Goal: Task Accomplishment & Management: Manage account settings

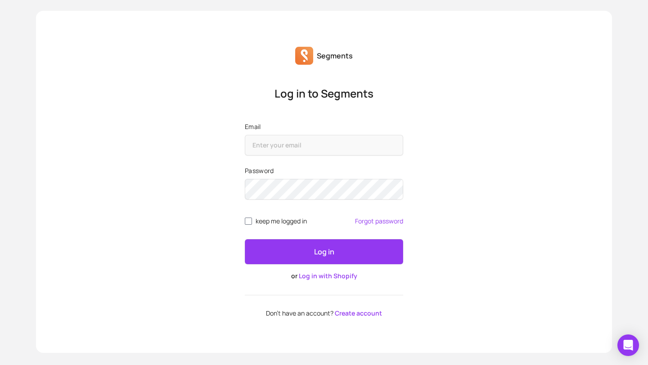
click at [326, 280] on link "Log in with Shopify" at bounding box center [328, 276] width 58 height 9
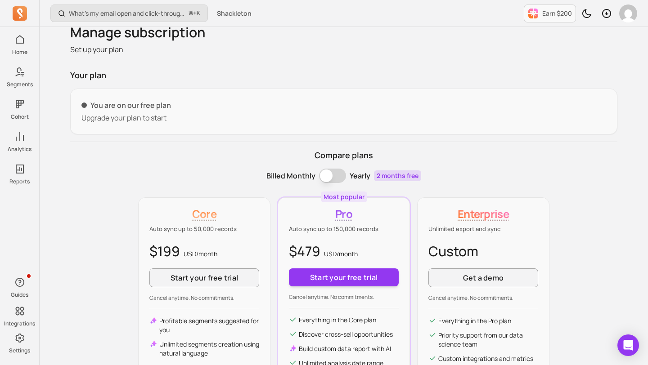
scroll to position [22, 0]
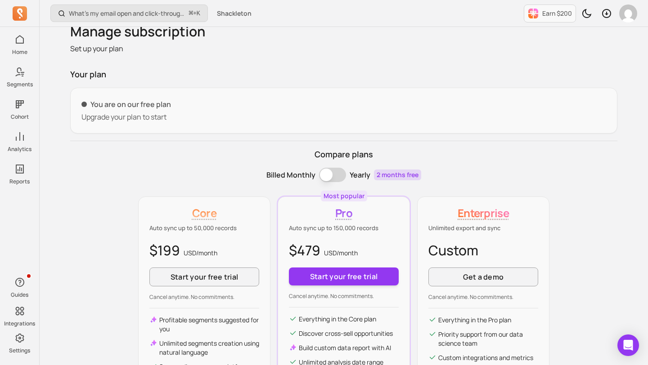
click at [153, 103] on p "You are on our free plan" at bounding box center [343, 104] width 524 height 11
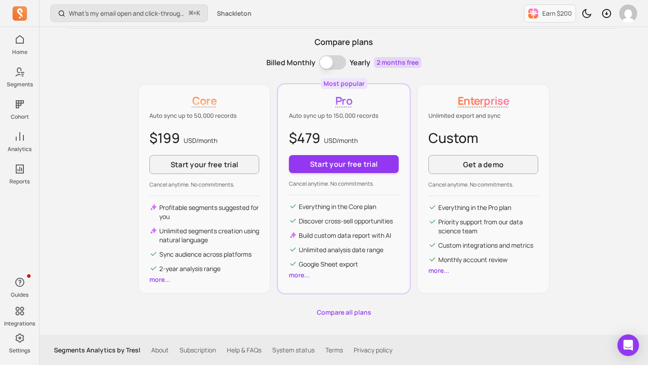
scroll to position [0, 0]
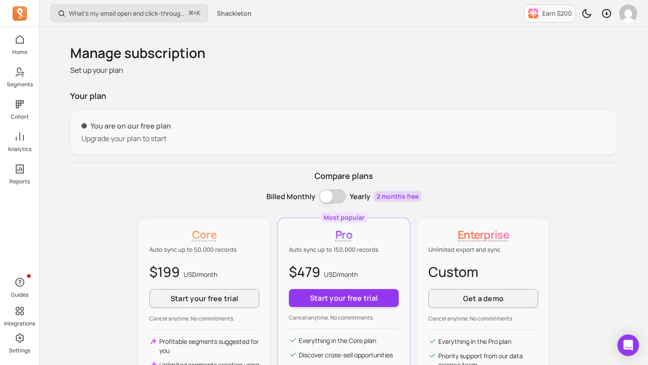
click at [29, 92] on div "Home Segments Cohort Analytics Reports" at bounding box center [19, 108] width 39 height 153
click at [23, 79] on span at bounding box center [20, 72] width 20 height 14
click at [16, 72] on icon at bounding box center [19, 72] width 11 height 11
click at [19, 76] on icon at bounding box center [19, 72] width 11 height 11
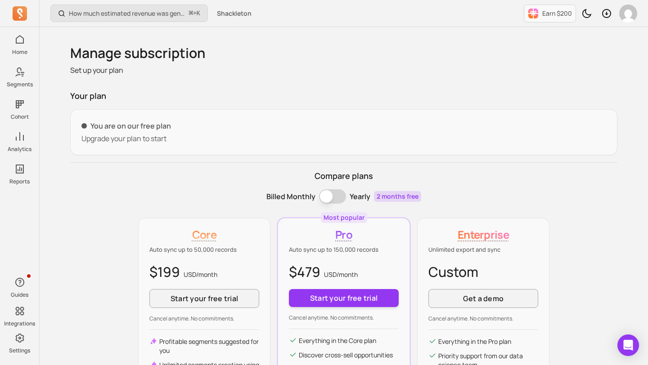
click at [99, 134] on p "Upgrade your plan to start" at bounding box center [343, 138] width 524 height 11
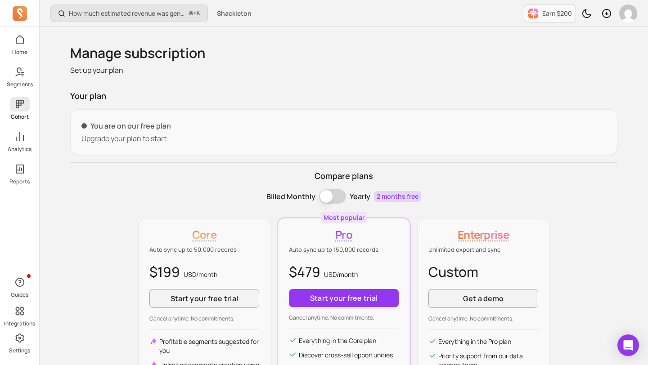
click at [17, 112] on link "Cohort" at bounding box center [19, 108] width 39 height 23
click at [15, 52] on p "Home" at bounding box center [19, 52] width 15 height 7
click at [21, 171] on icon at bounding box center [19, 169] width 11 height 11
